Goal: Navigation & Orientation: Go to known website

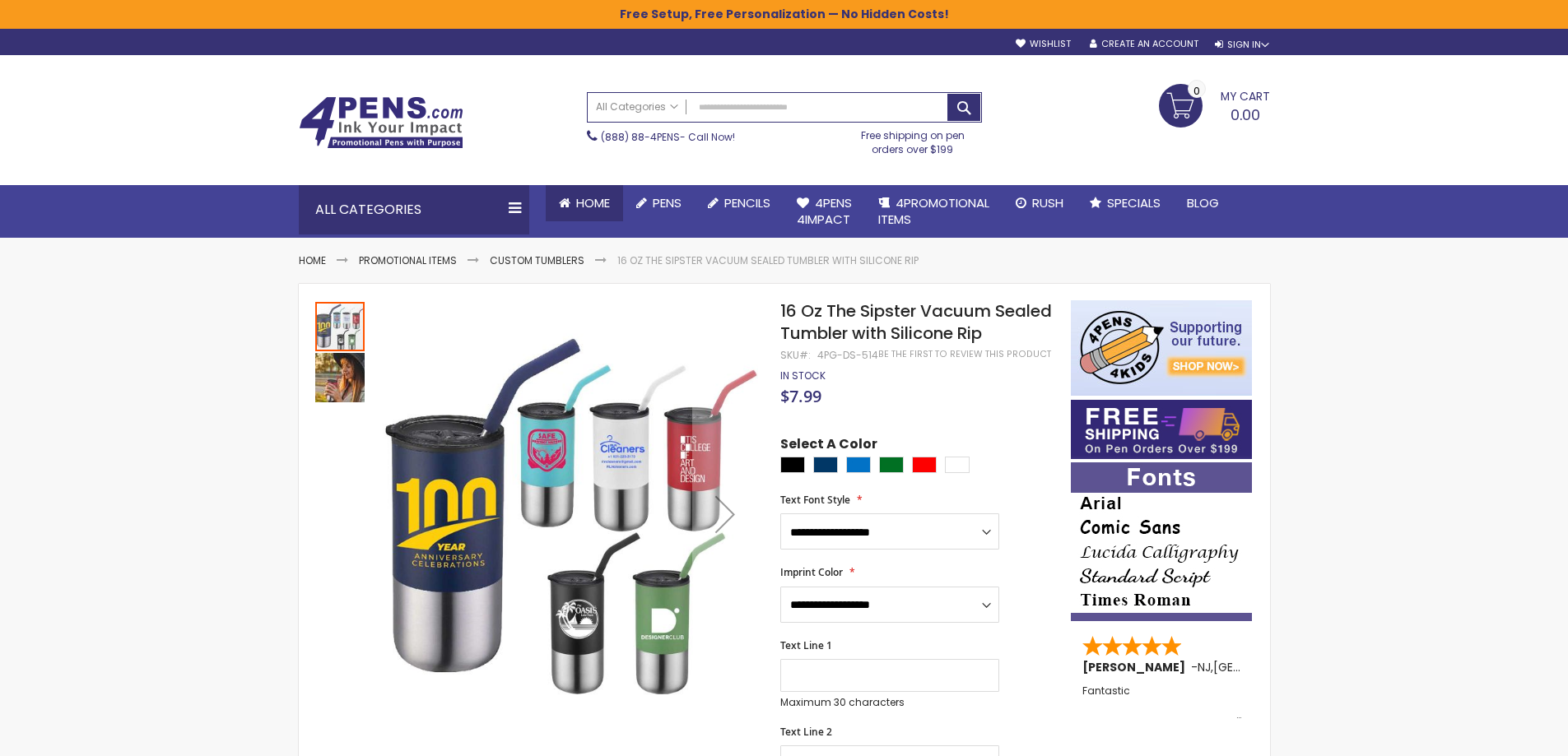
click at [587, 201] on span "Home" at bounding box center [593, 203] width 33 height 17
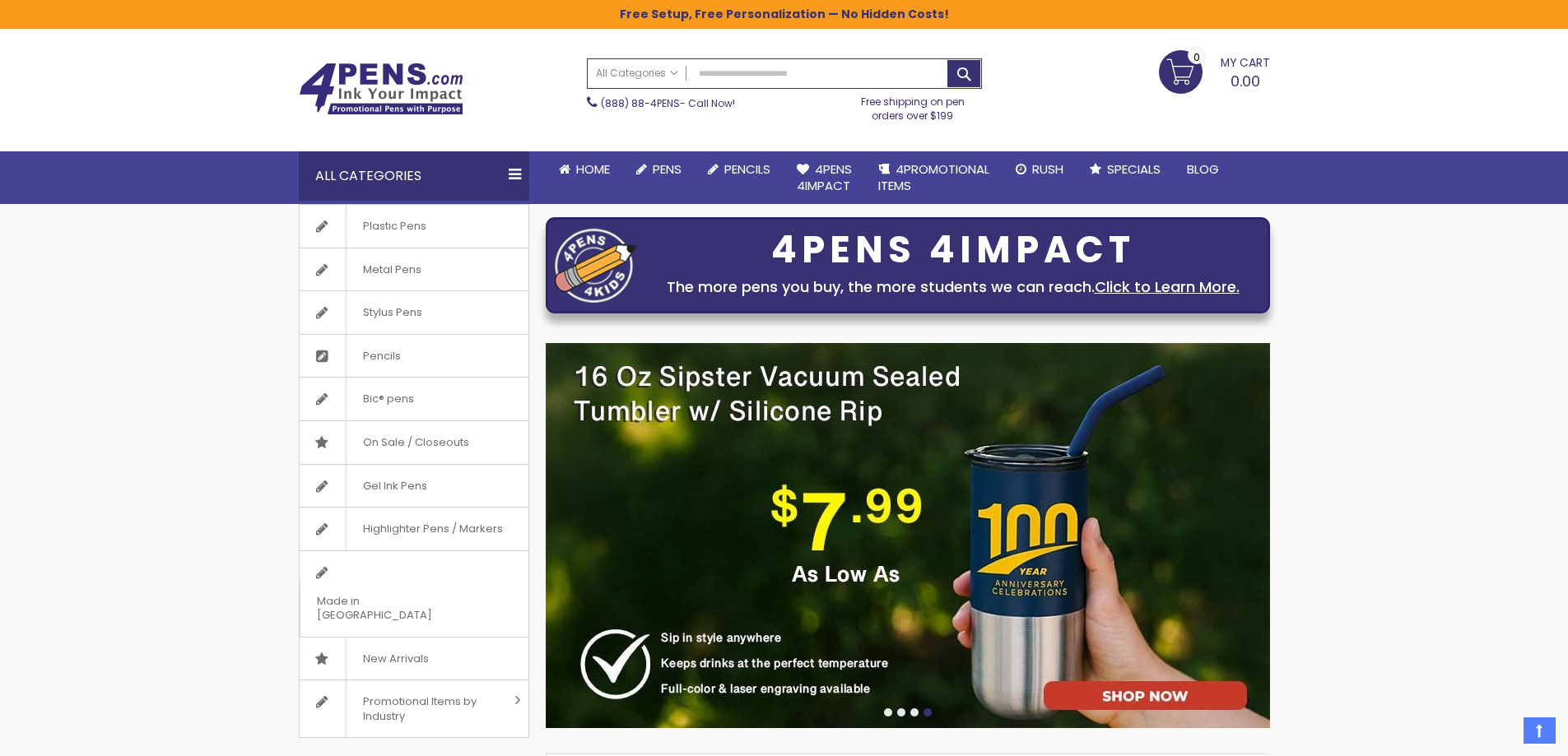
scroll to position [3, 0]
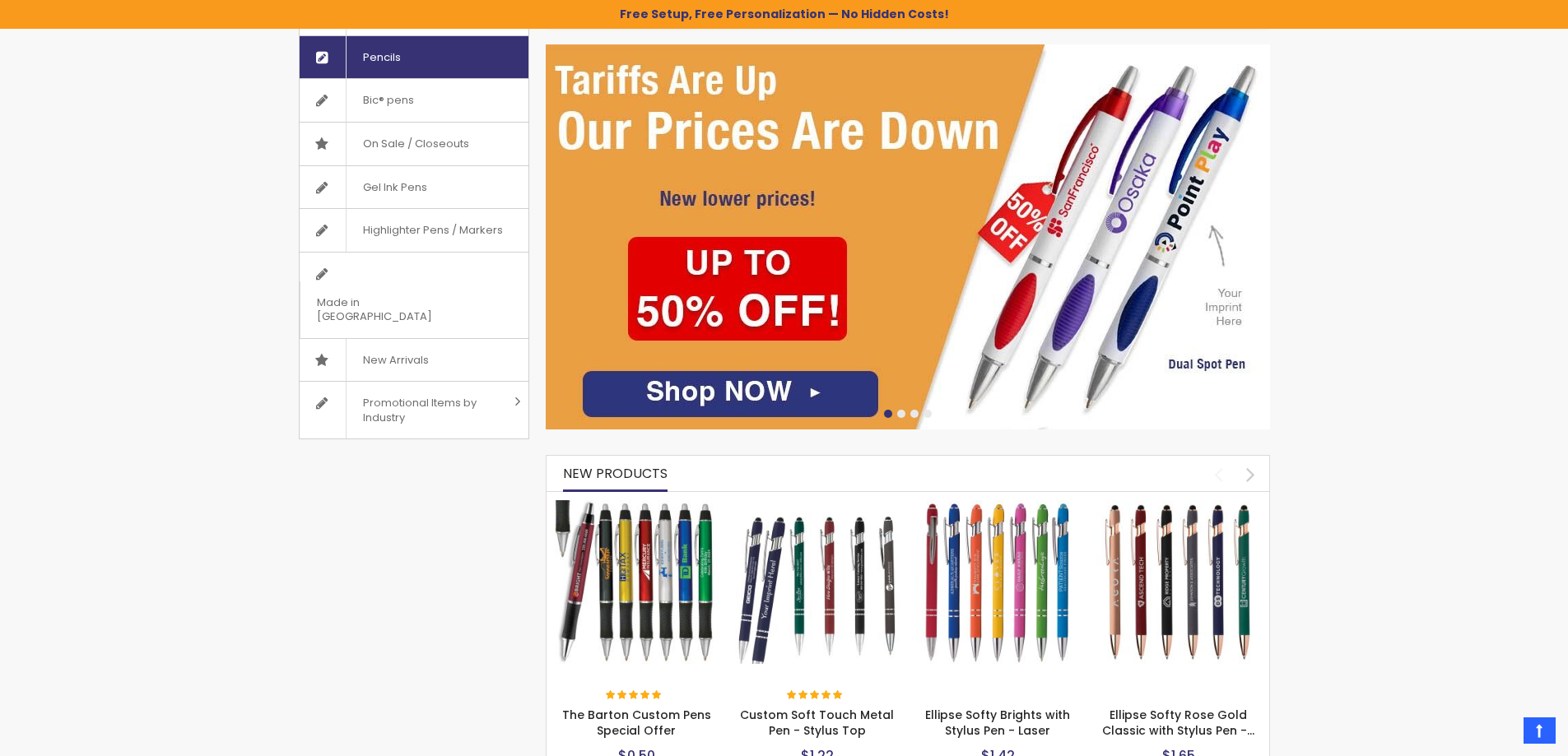
scroll to position [0, 0]
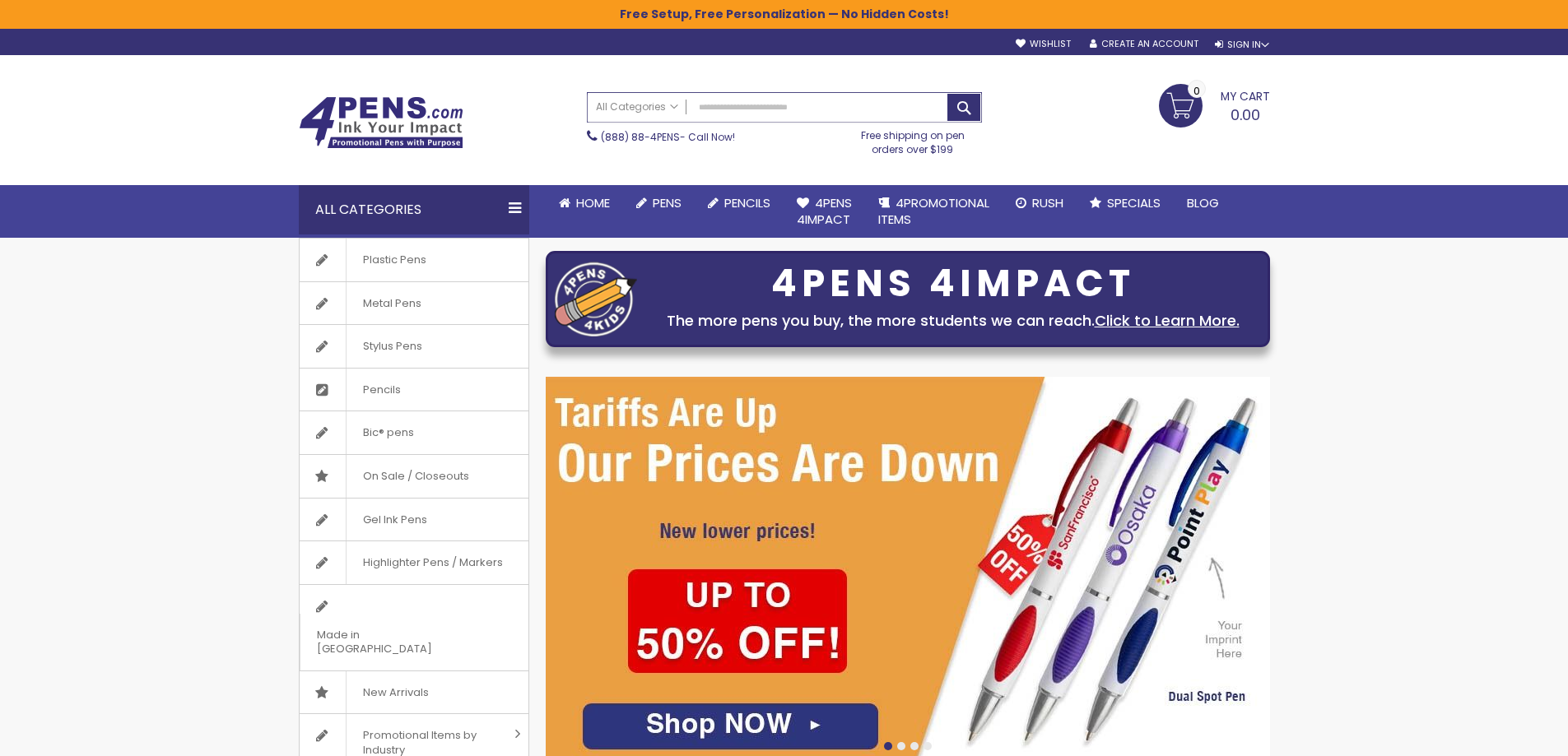
click at [709, 110] on input "Search" at bounding box center [784, 108] width 393 height 29
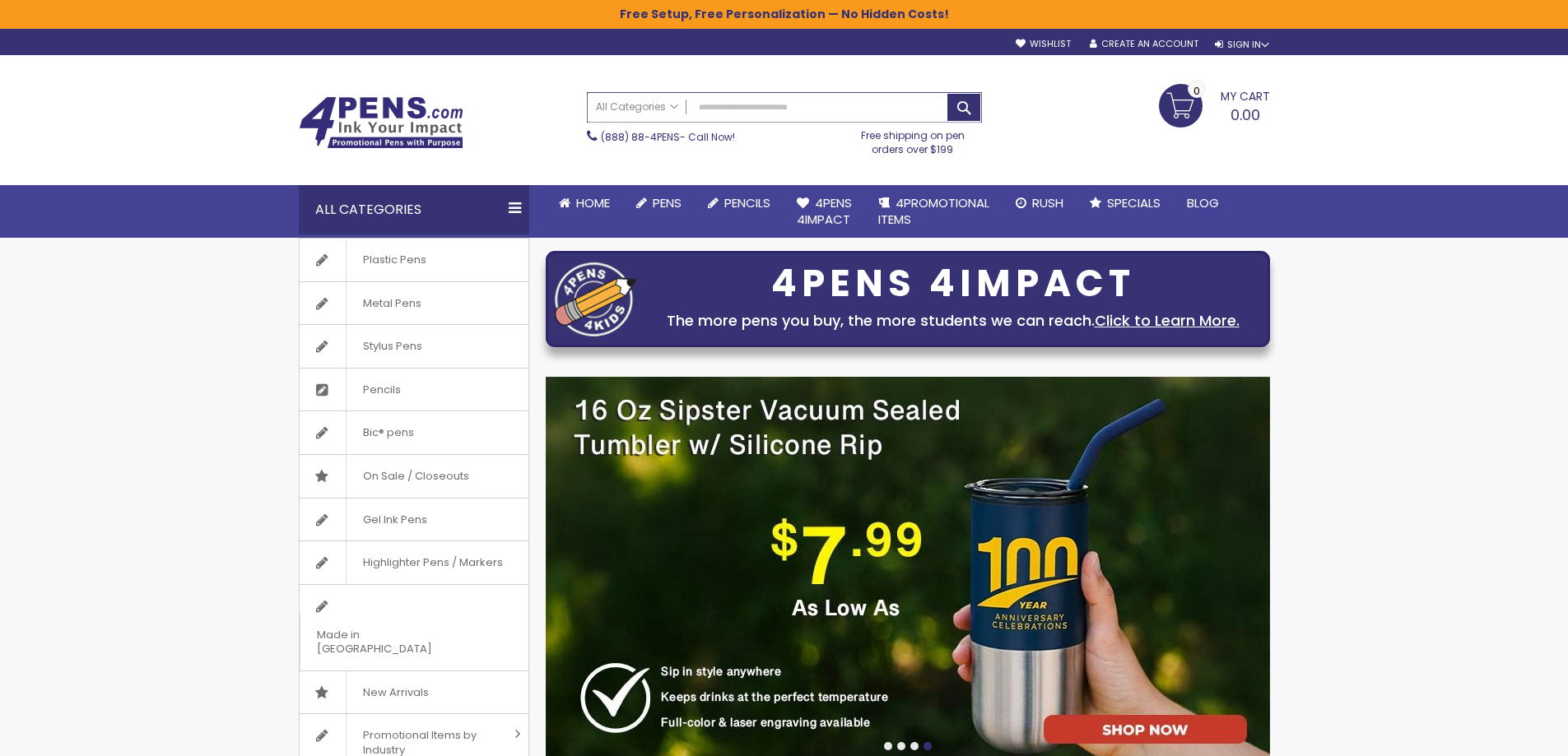
drag, startPoint x: 759, startPoint y: 97, endPoint x: 759, endPoint y: 110, distance: 13.0
click at [759, 104] on input "Search" at bounding box center [784, 108] width 393 height 29
